Goal: Task Accomplishment & Management: Manage account settings

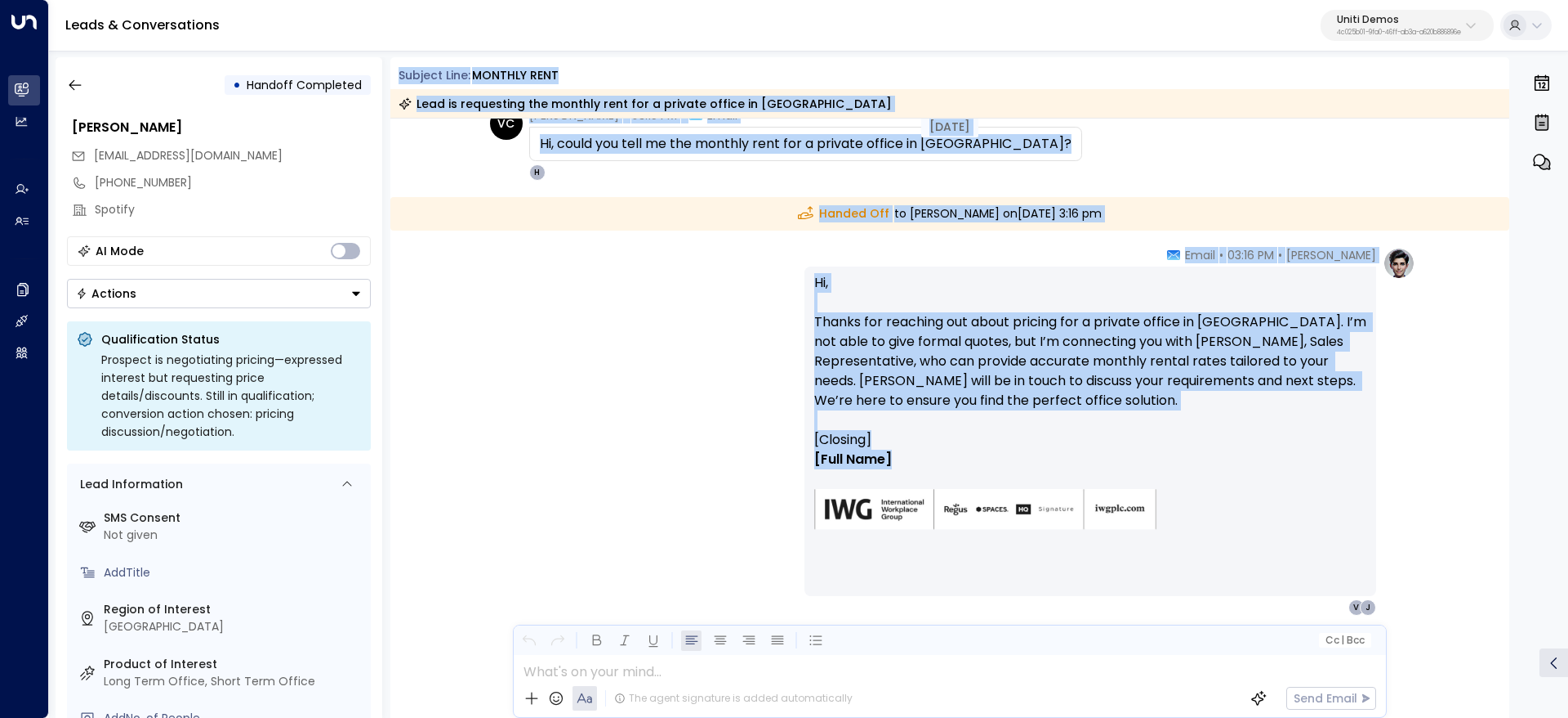
scroll to position [123, 0]
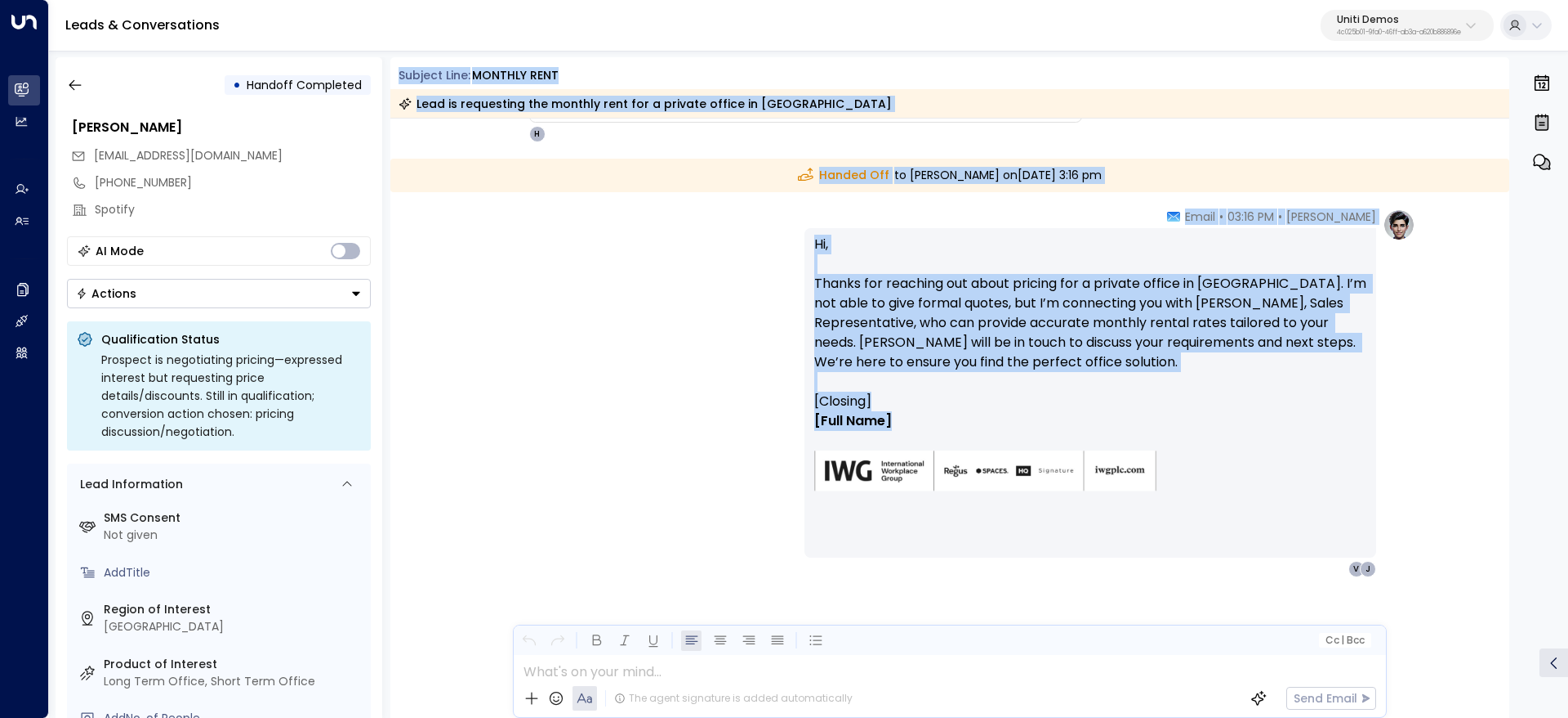
drag, startPoint x: 400, startPoint y: 67, endPoint x: 1300, endPoint y: 428, distance: 969.7
click at [1300, 428] on div "Subject Line: mONTHLY RENT Lead is requesting the monthly rent for a private of…" at bounding box center [950, 387] width 1120 height 661
copy div "Subject Line: mONTHLY RENT Lead is requesting the monthly rent for a private of…"
click at [763, 389] on div "[PERSON_NAME] • 03:16 PM • Email Hi, Thanks for reaching out about pricing for …" at bounding box center [950, 393] width 931 height 369
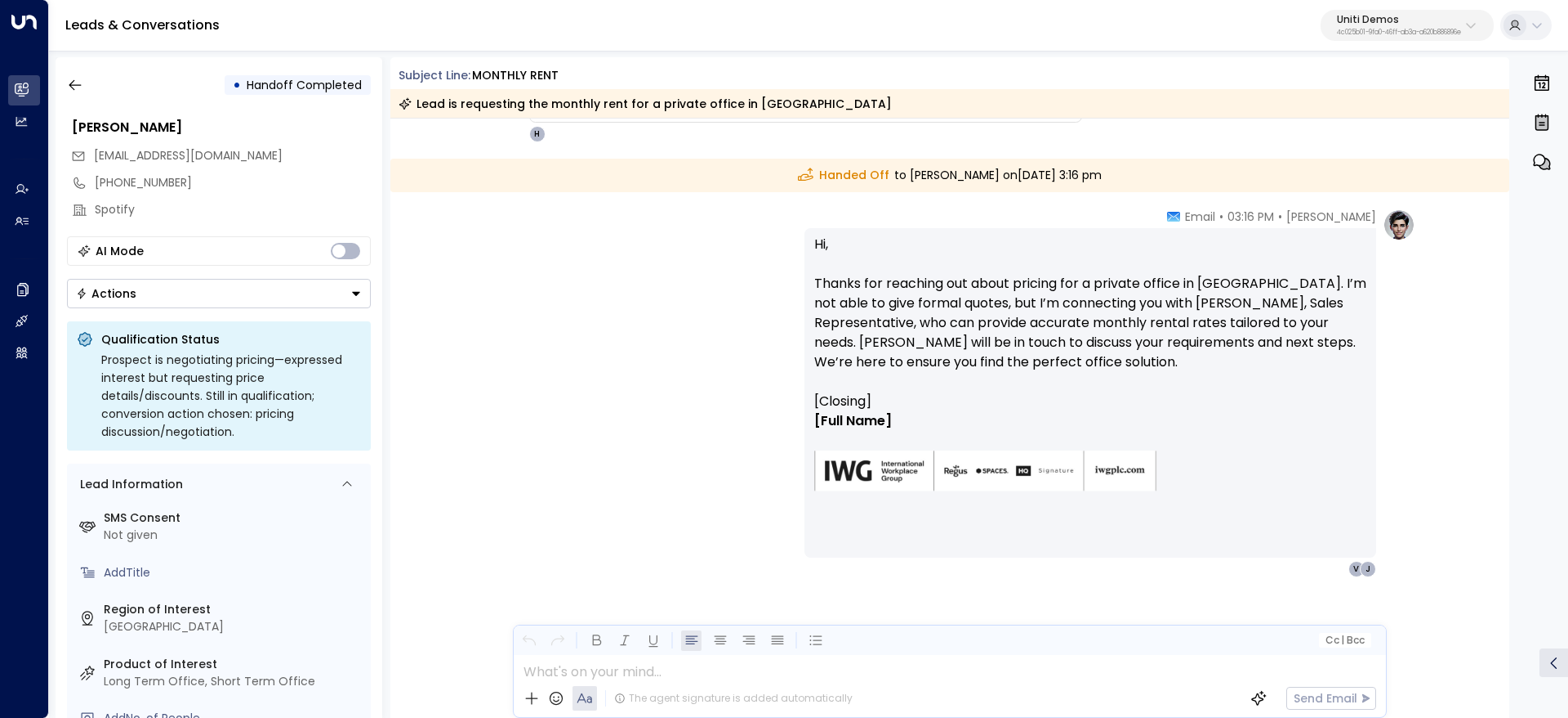
scroll to position [0, 0]
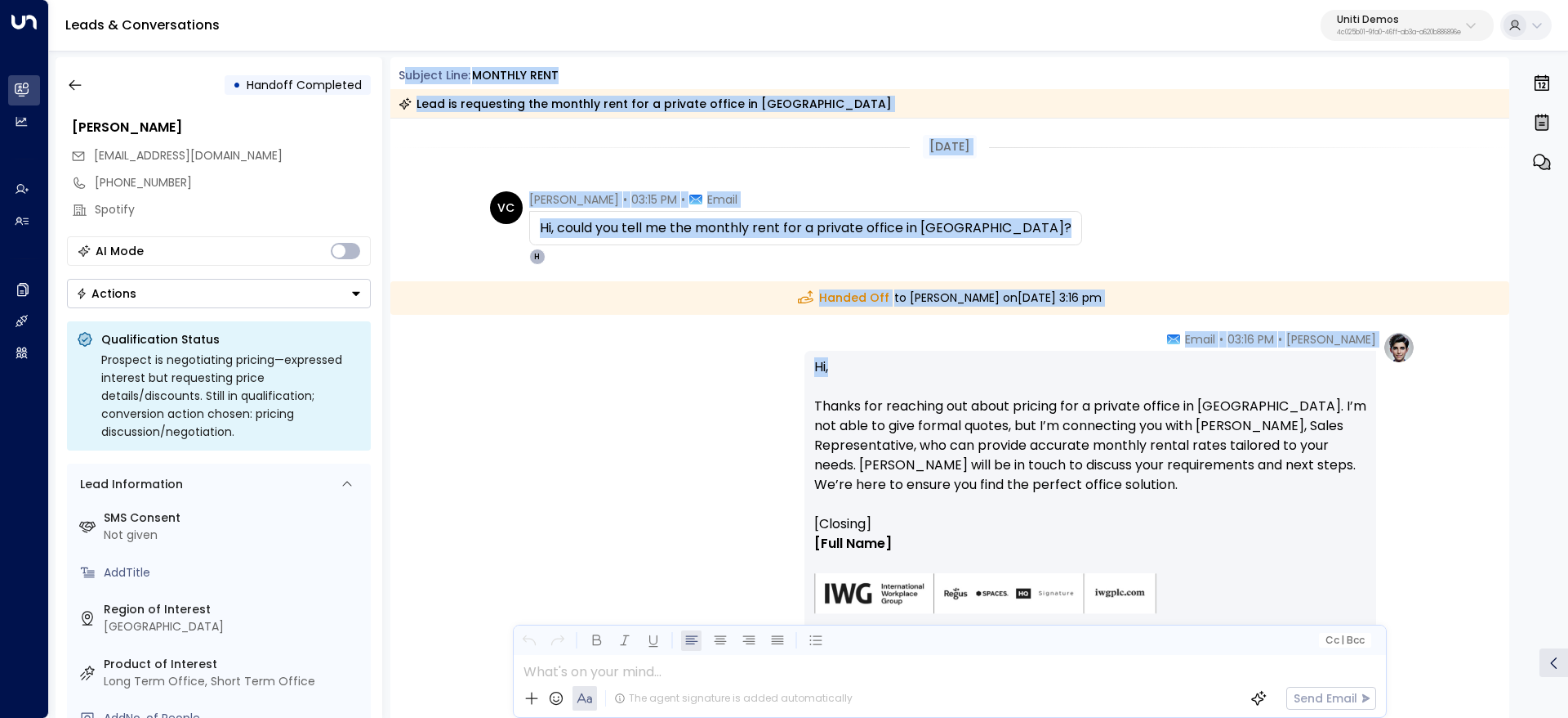
drag, startPoint x: 407, startPoint y: 71, endPoint x: 1154, endPoint y: 398, distance: 815.4
click at [1143, 399] on div "Subject Line: mONTHLY RENT Lead is requesting the monthly rent for a private of…" at bounding box center [950, 387] width 1120 height 661
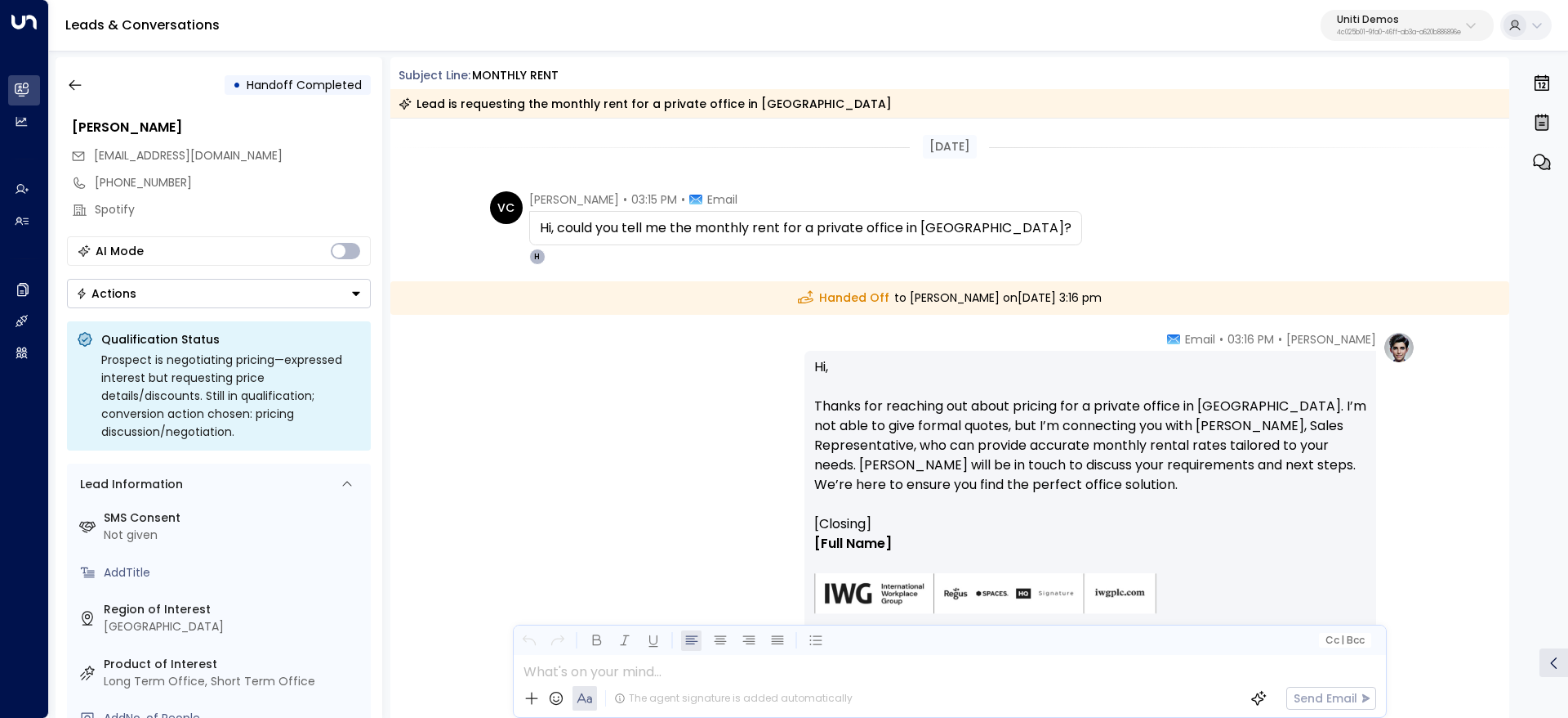
click at [1158, 399] on p "Hi, Thanks for reaching out about pricing for a private office in [GEOGRAPHIC_D…" at bounding box center [1090, 435] width 552 height 157
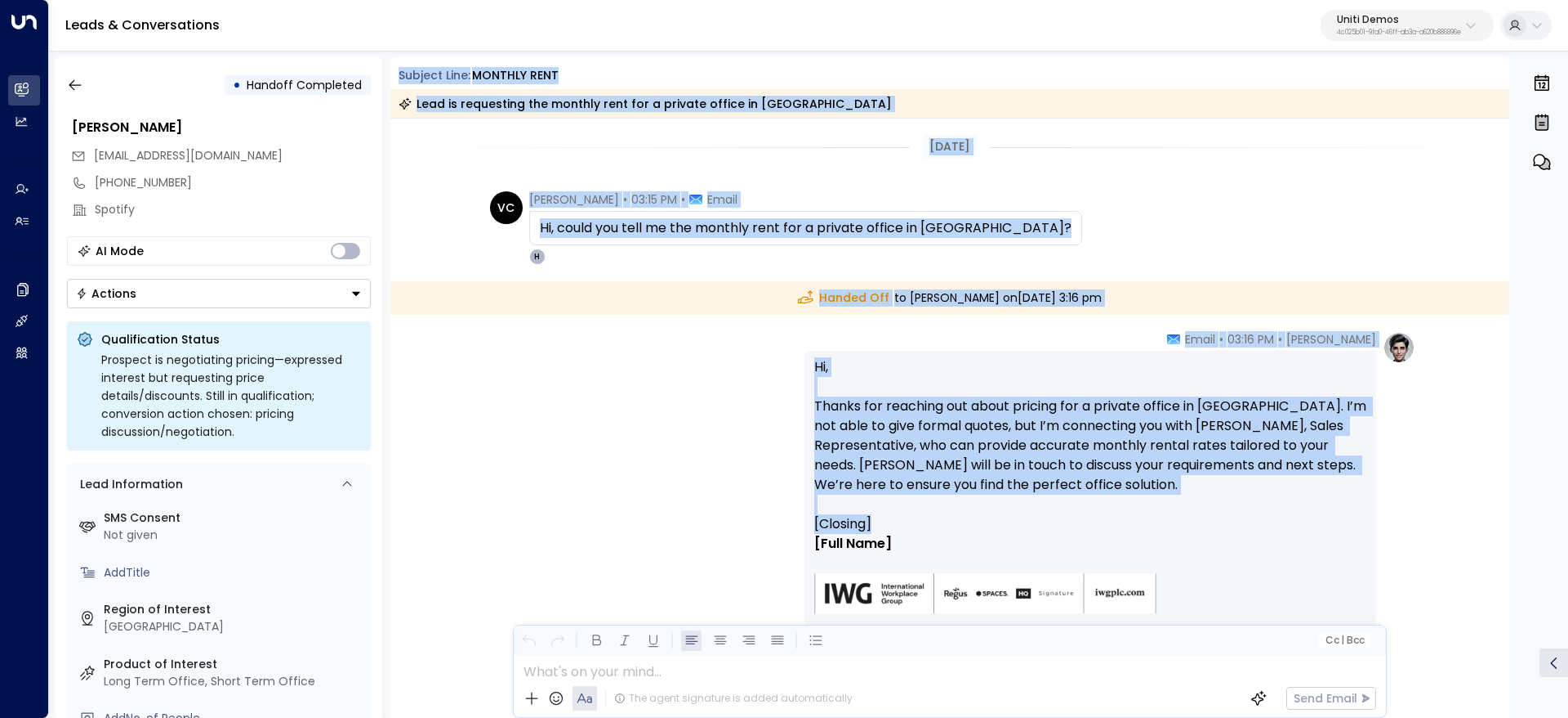
drag, startPoint x: 812, startPoint y: 492, endPoint x: 391, endPoint y: 70, distance: 596.1
click at [391, 69] on div "Subject Line: mONTHLY RENT Lead is requesting the monthly rent for a private of…" at bounding box center [950, 387] width 1120 height 661
copy div "Subject Line: mONTHLY RENT Lead is requesting the monthly rent for a private of…"
click at [71, 71] on button "button" at bounding box center [75, 85] width 29 height 29
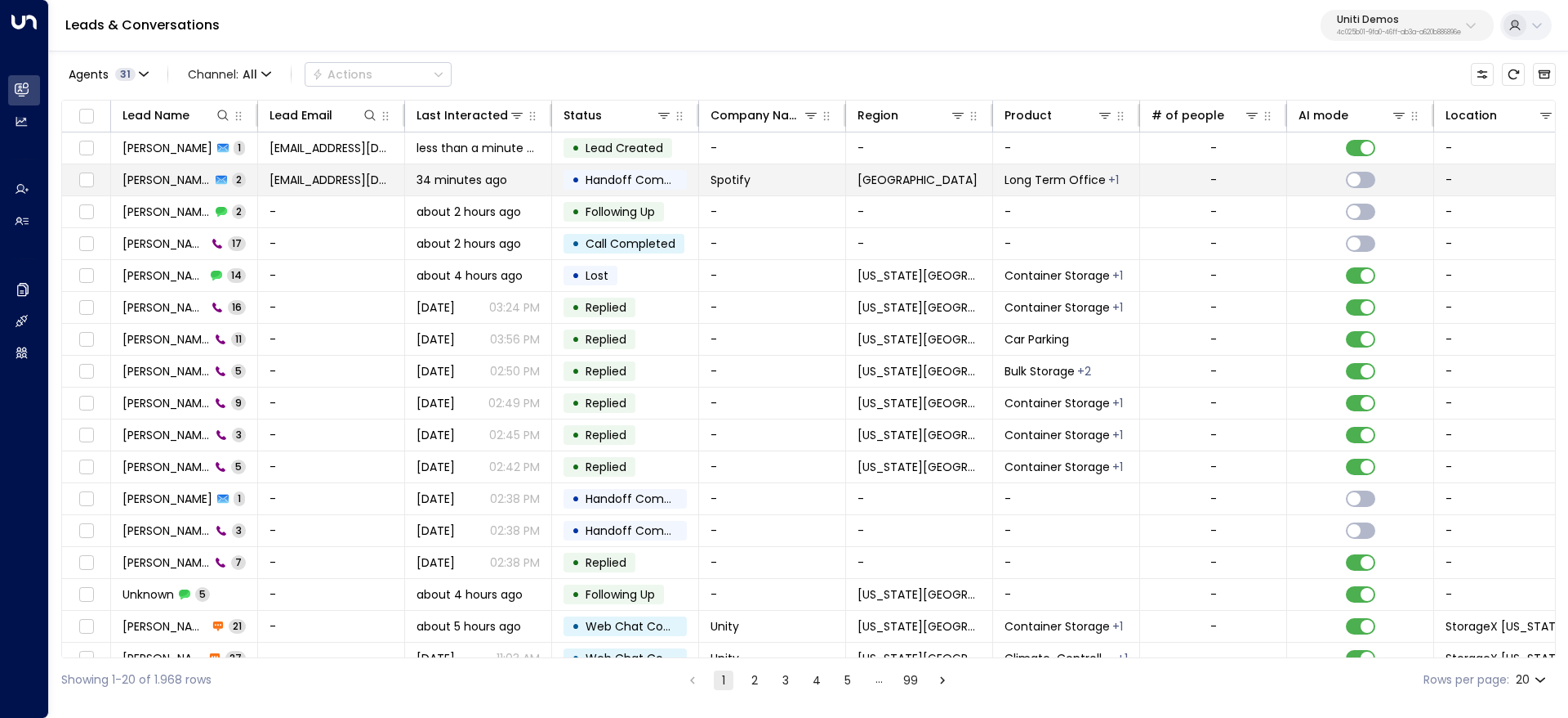
click at [73, 174] on td at bounding box center [87, 179] width 49 height 31
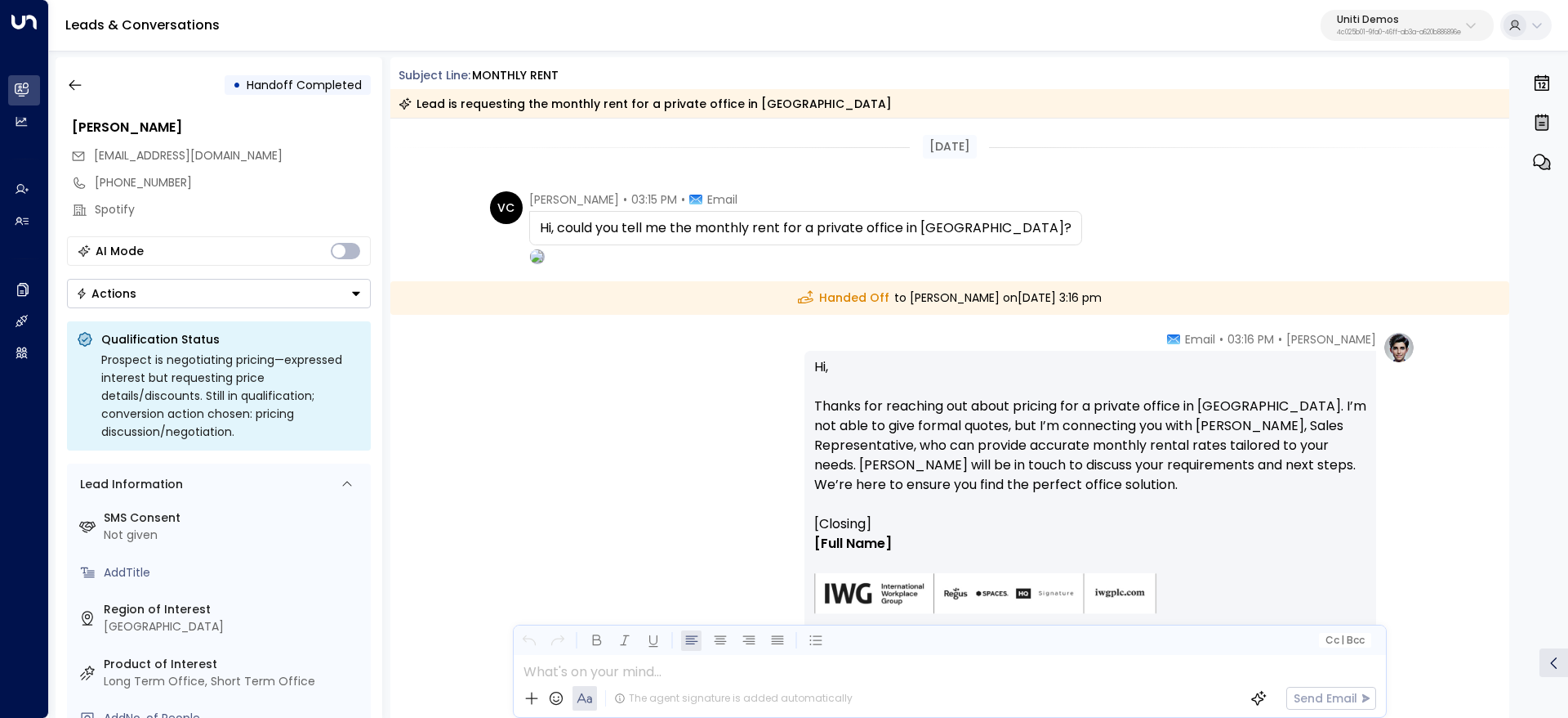
scroll to position [146, 0]
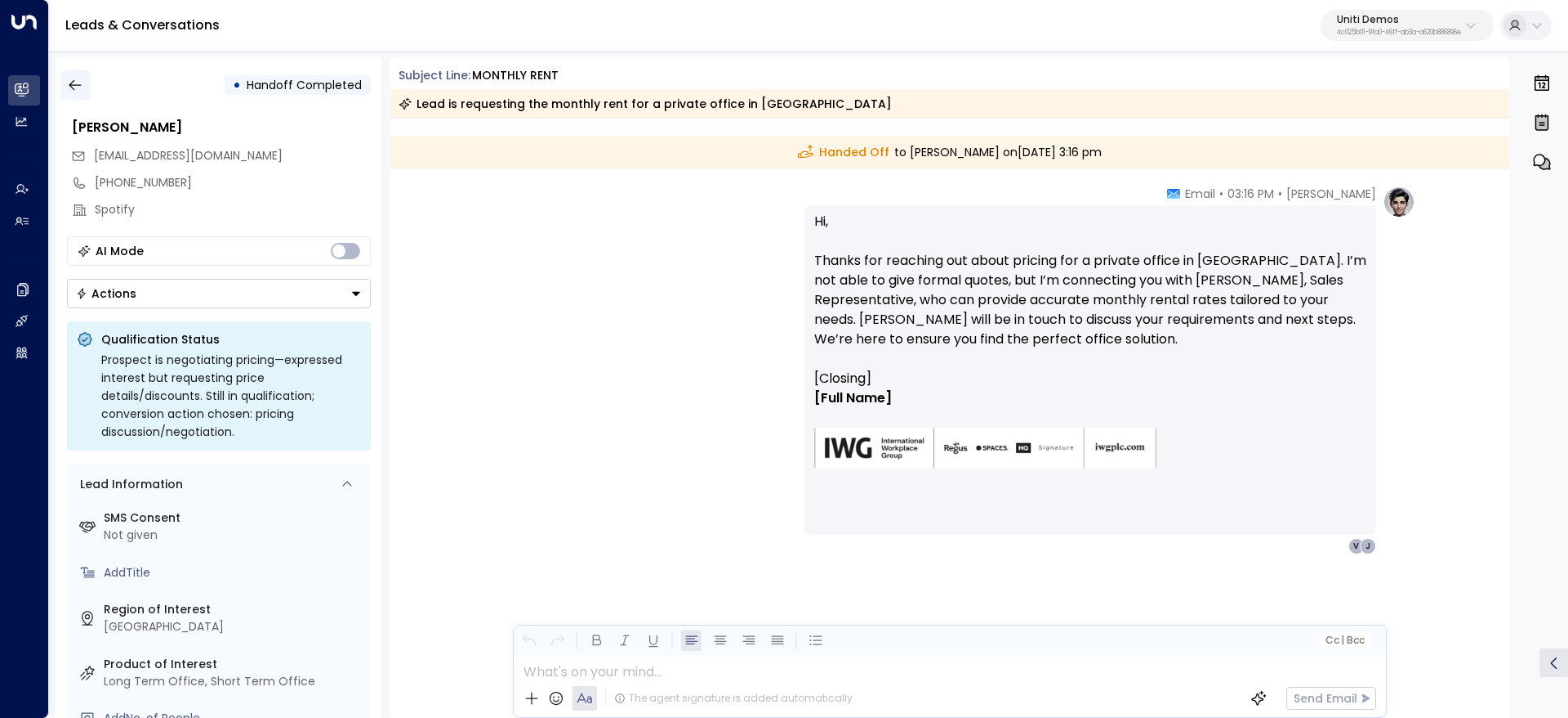
click at [79, 89] on icon "button" at bounding box center [75, 84] width 16 height 16
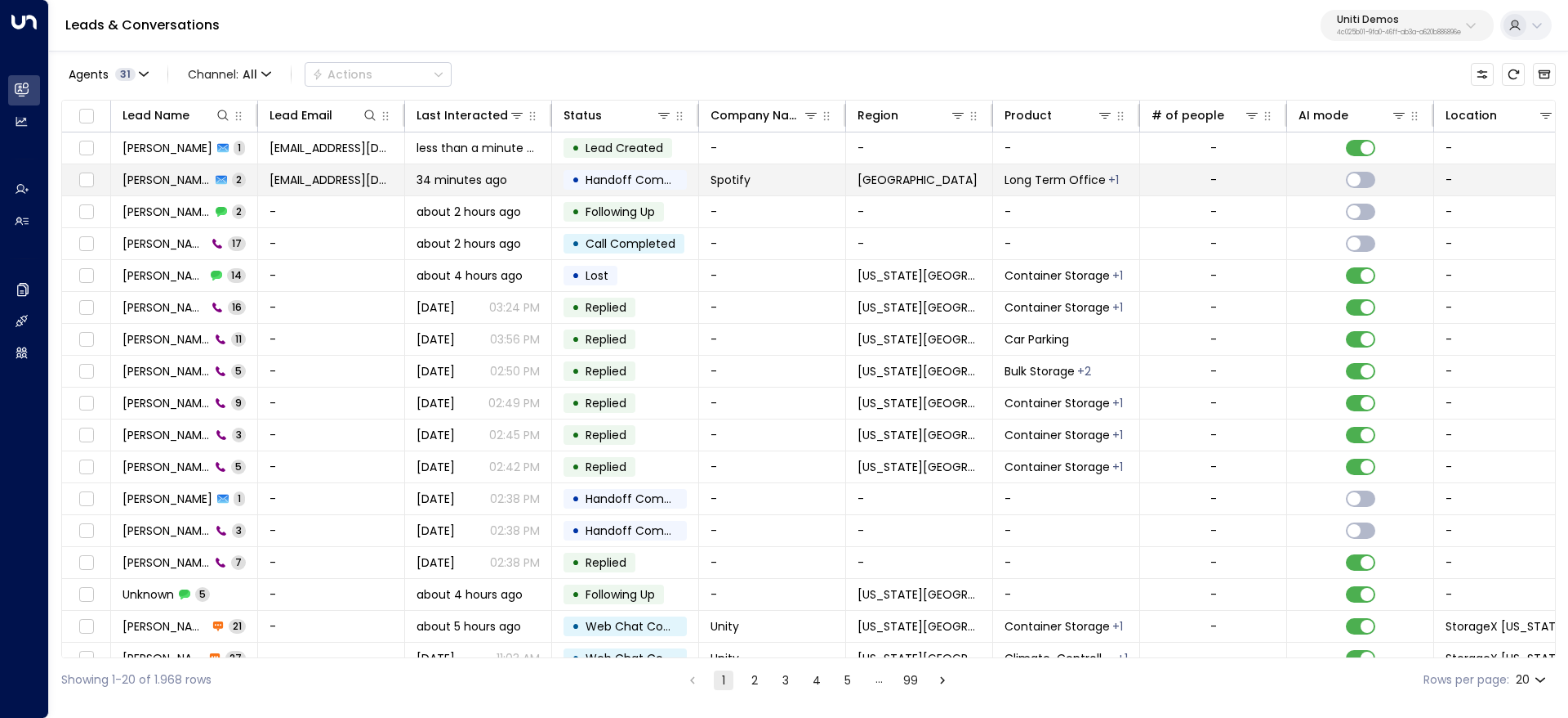
click at [80, 167] on td at bounding box center [87, 179] width 49 height 31
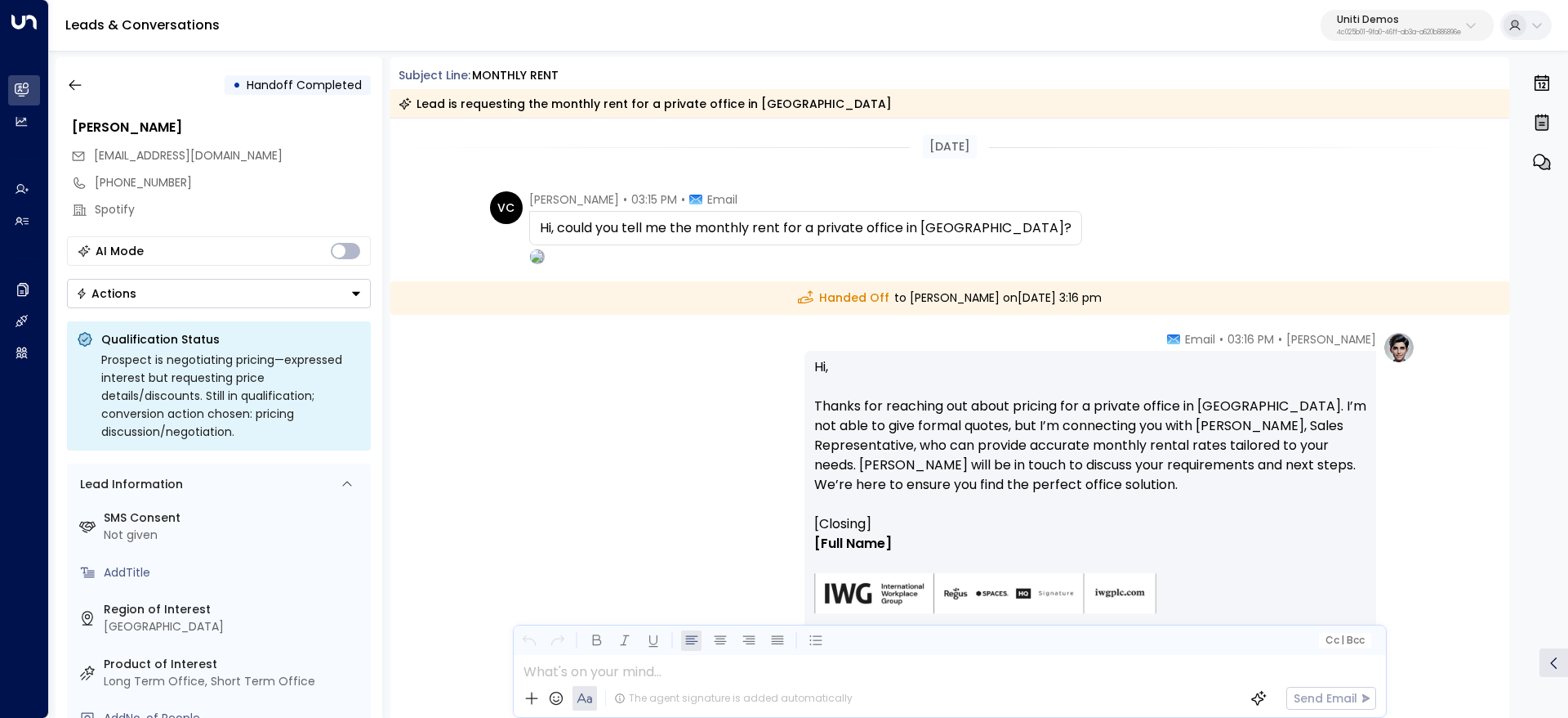
scroll to position [146, 0]
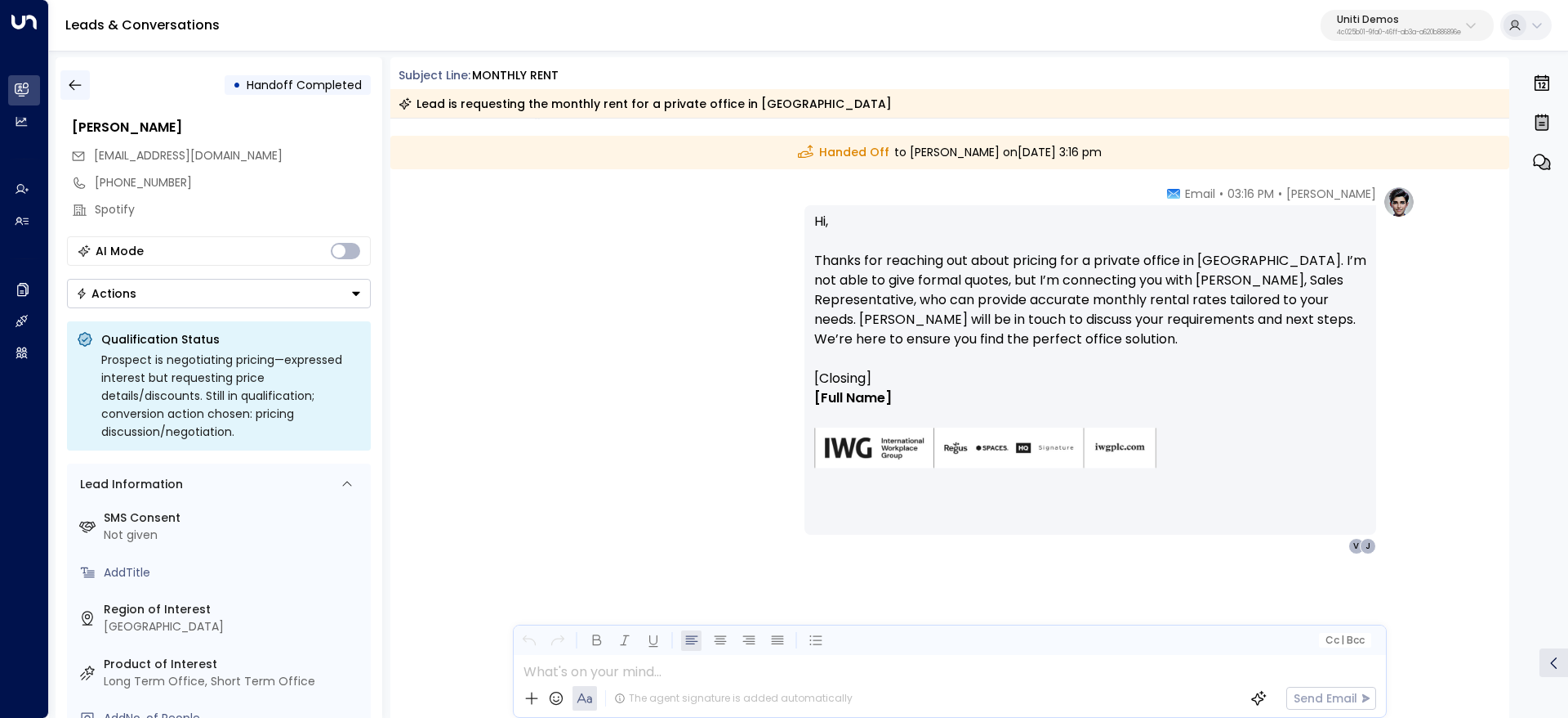
click at [78, 88] on icon "button" at bounding box center [75, 84] width 16 height 16
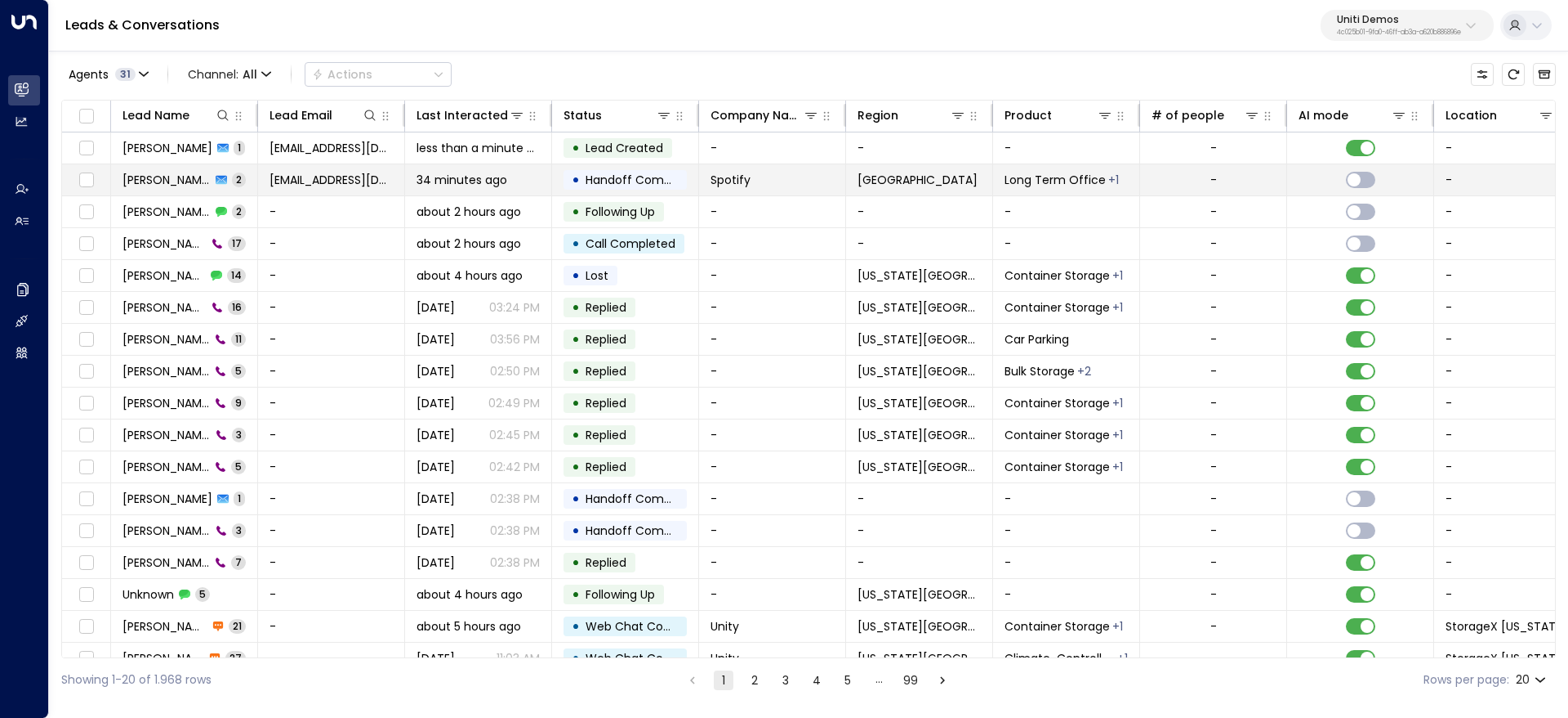
click at [73, 173] on td at bounding box center [87, 179] width 49 height 31
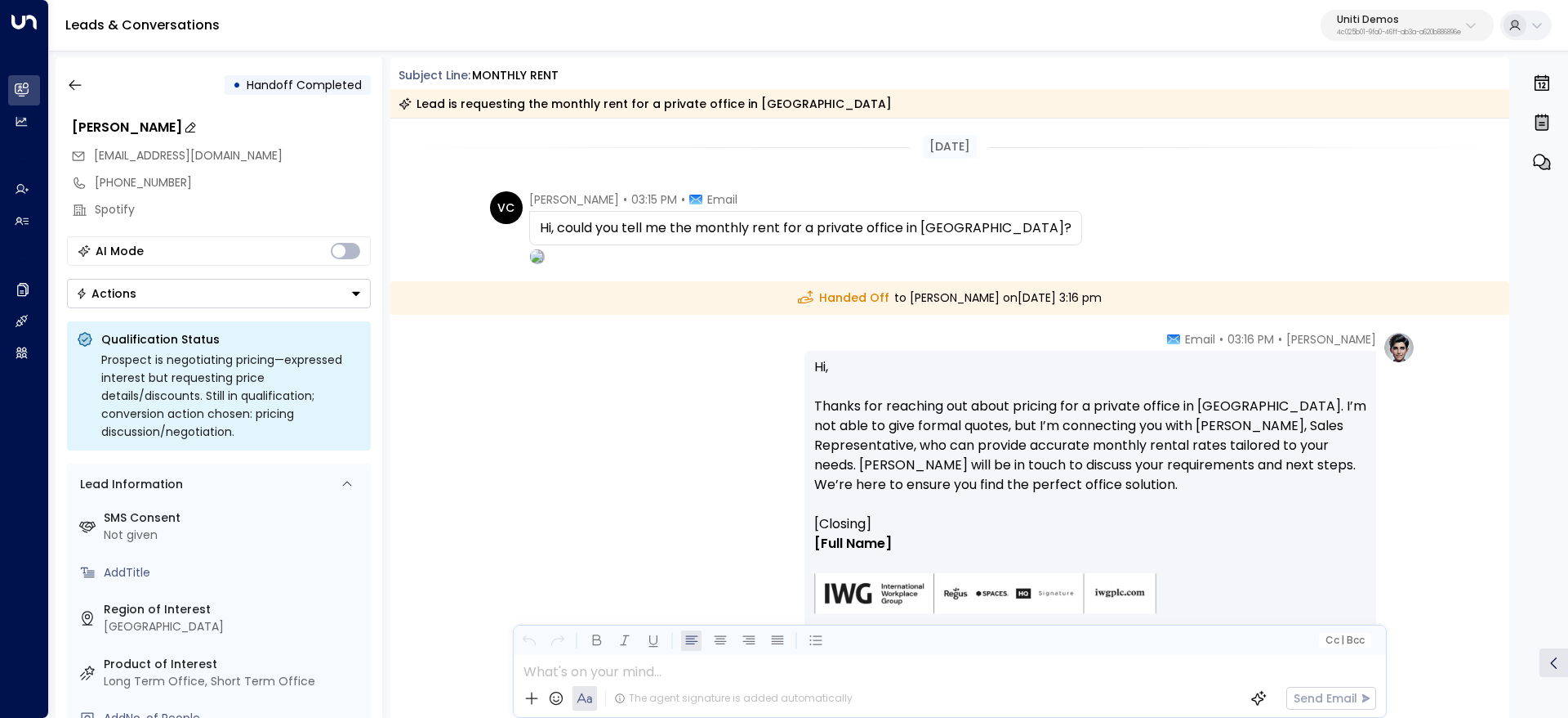
scroll to position [146, 0]
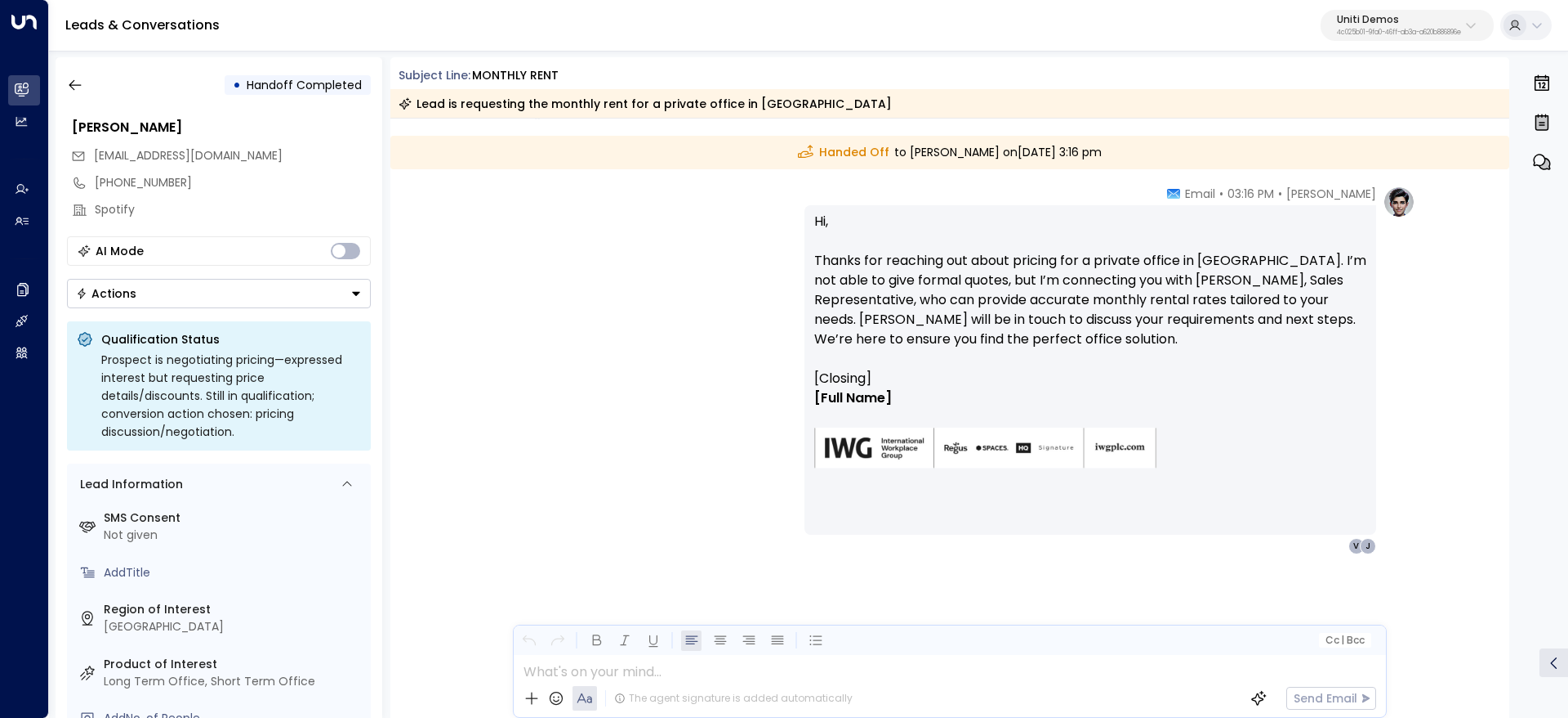
click at [84, 102] on div "• Handoff Completed [PERSON_NAME] [EMAIL_ADDRESS][DOMAIN_NAME] [PHONE_NUMBER] S…" at bounding box center [219, 387] width 326 height 661
click at [70, 94] on button "button" at bounding box center [75, 85] width 29 height 29
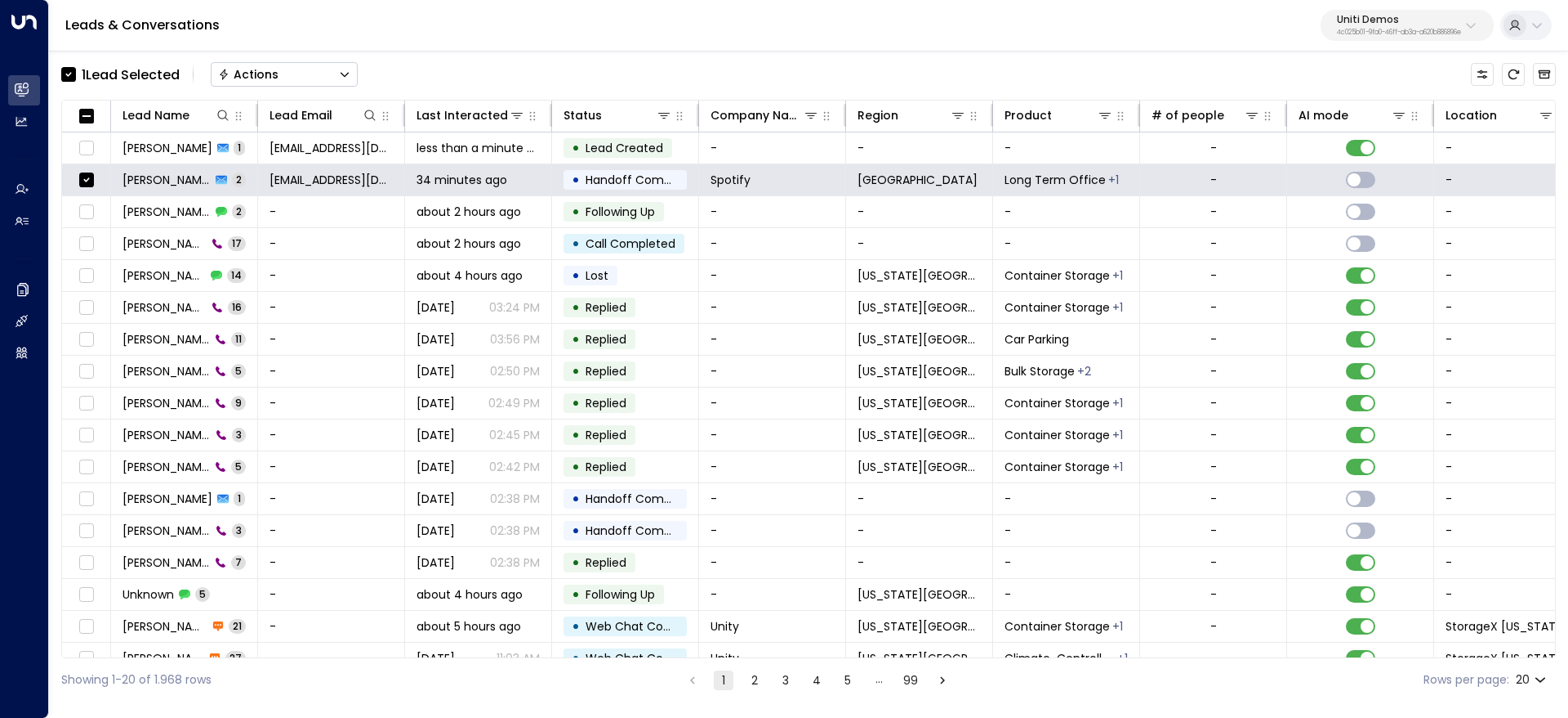
click at [316, 73] on button "Actions" at bounding box center [284, 74] width 147 height 24
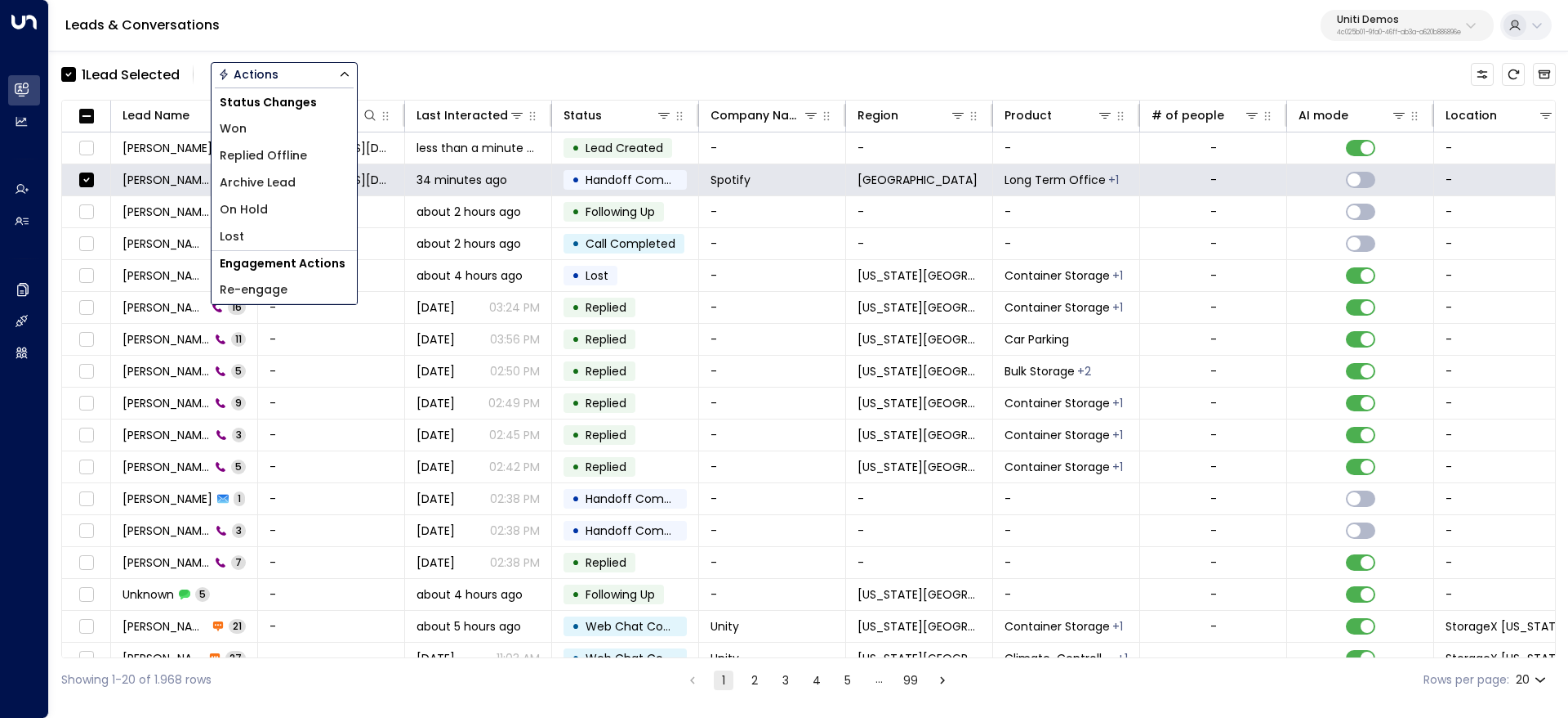
click at [309, 175] on li "Archive Lead" at bounding box center [283, 183] width 146 height 27
